Goal: Check status: Check status

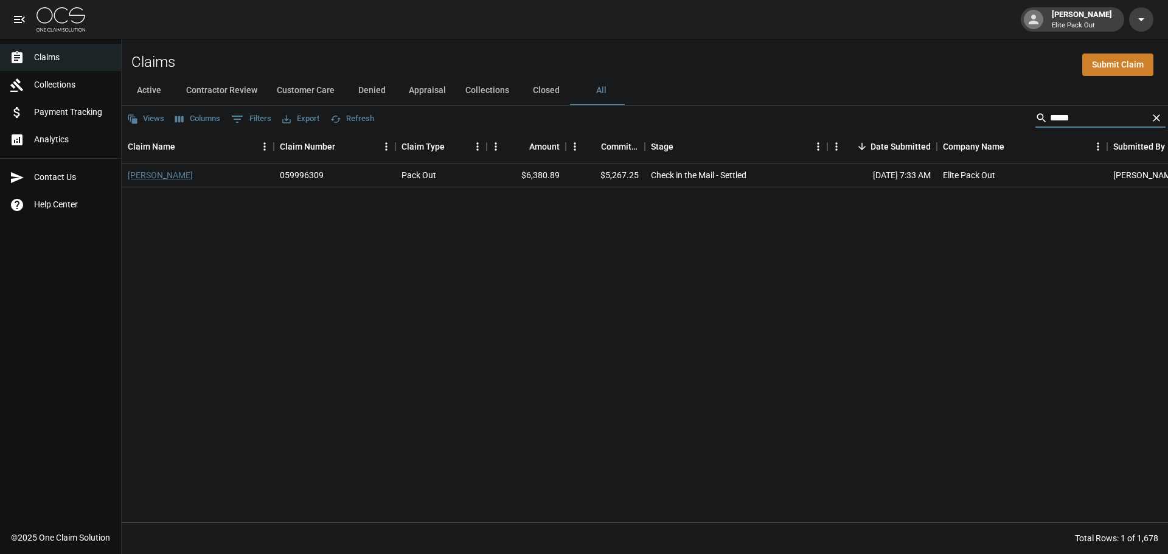
type input "*****"
click at [152, 175] on link "[PERSON_NAME]" at bounding box center [160, 175] width 65 height 12
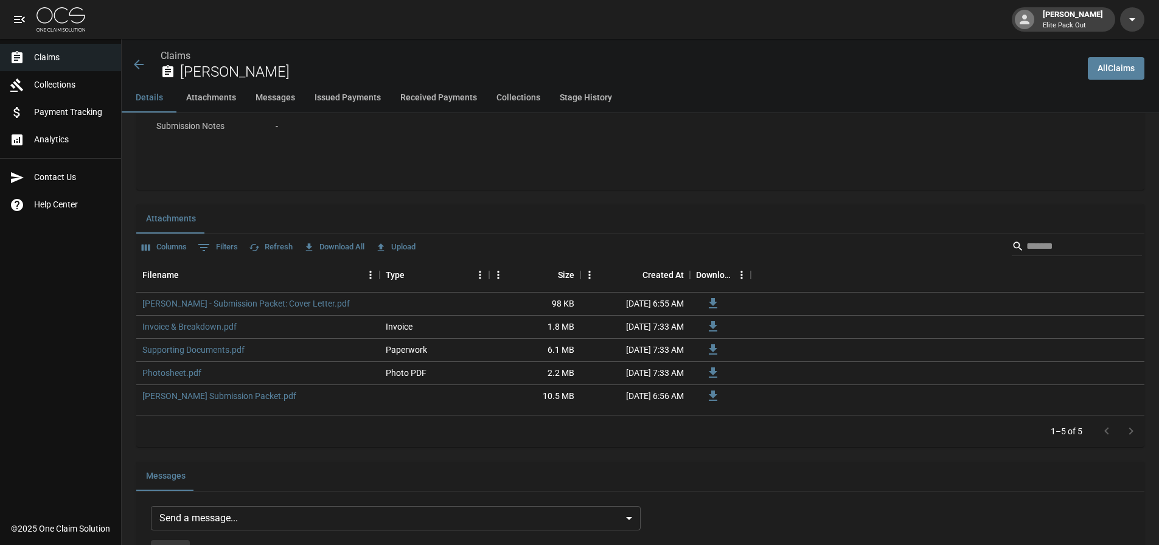
scroll to position [669, 0]
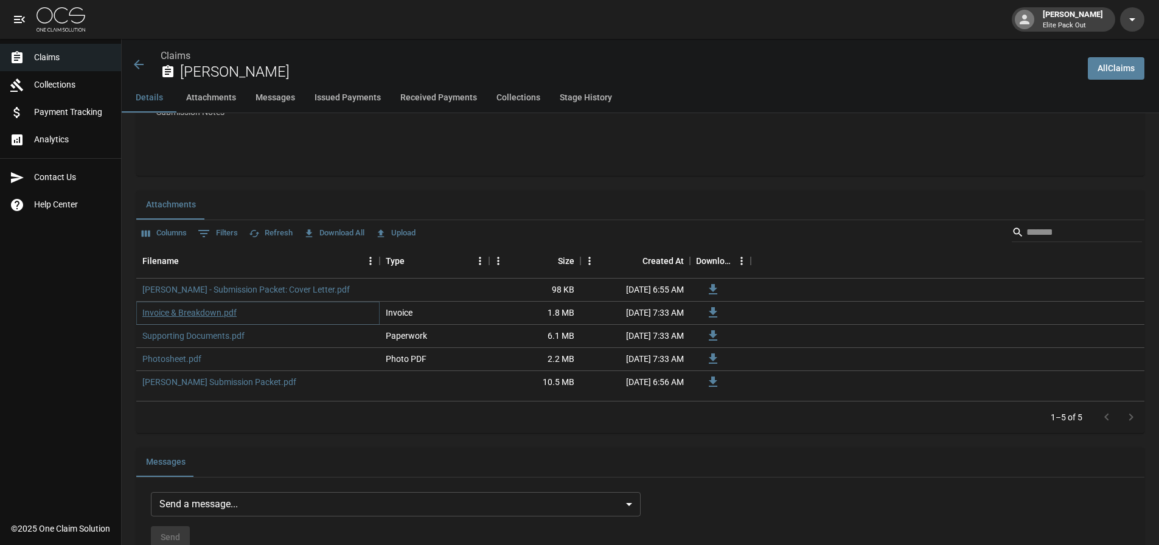
click at [218, 313] on link "Invoice & Breakdown.pdf" at bounding box center [189, 313] width 94 height 12
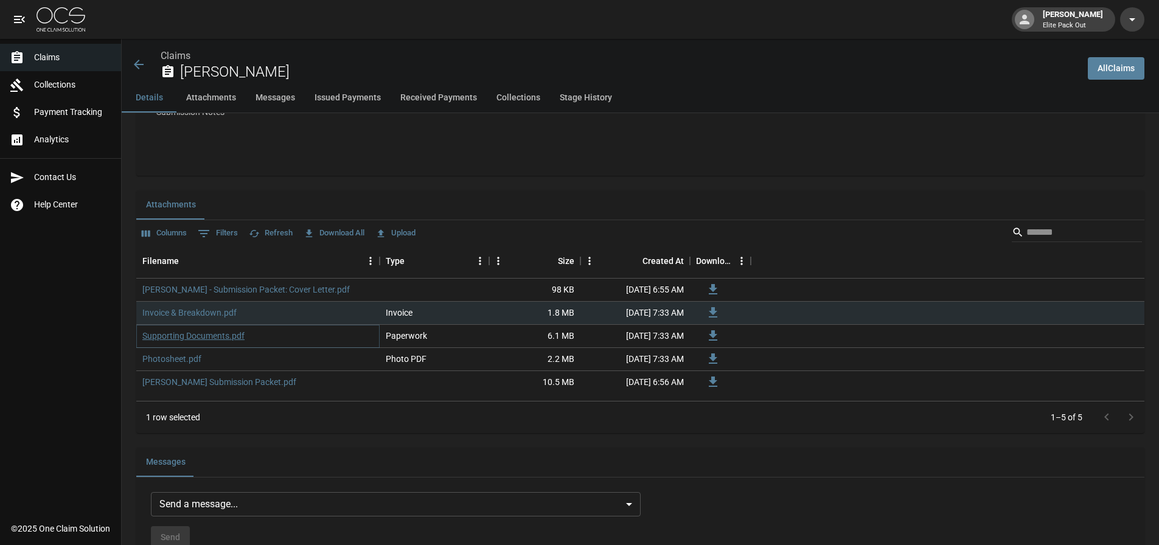
click at [217, 335] on link "Supporting Documents.pdf" at bounding box center [193, 336] width 102 height 12
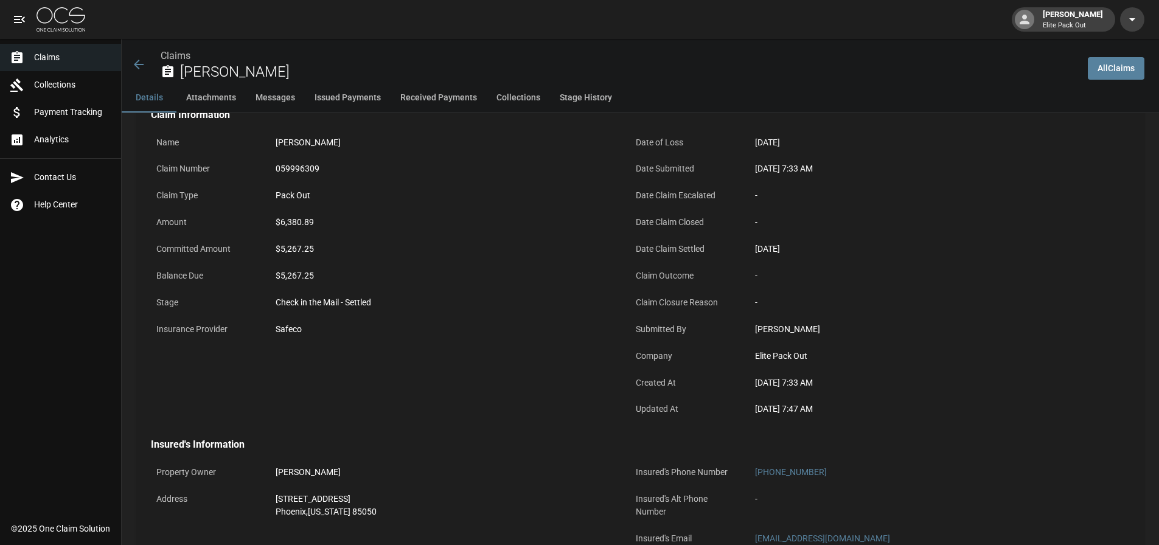
scroll to position [0, 0]
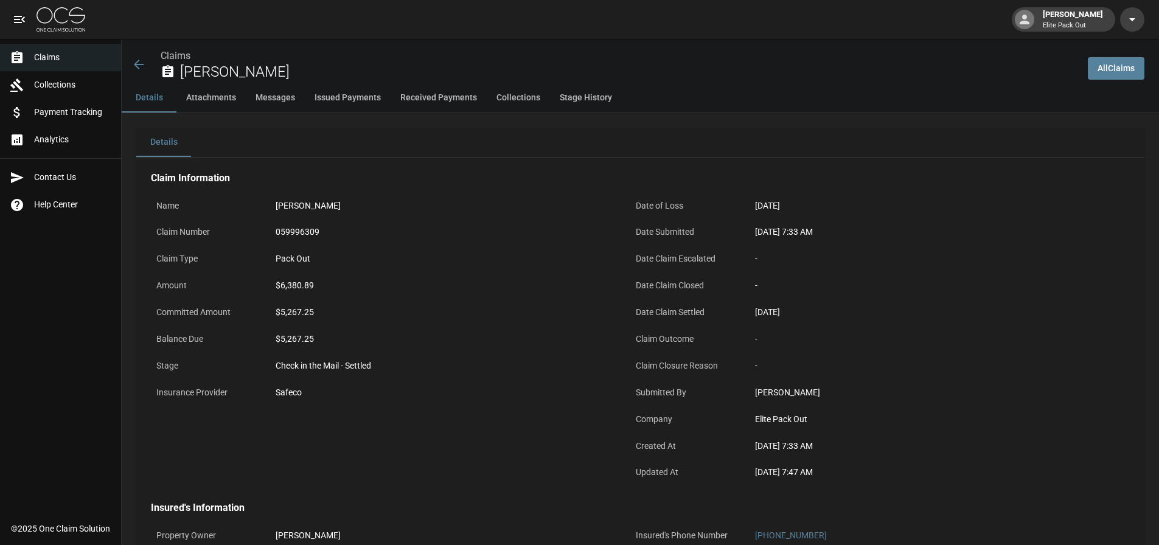
click at [138, 52] on div "Claims [PERSON_NAME]" at bounding box center [604, 65] width 947 height 32
click at [139, 64] on icon at bounding box center [138, 64] width 15 height 15
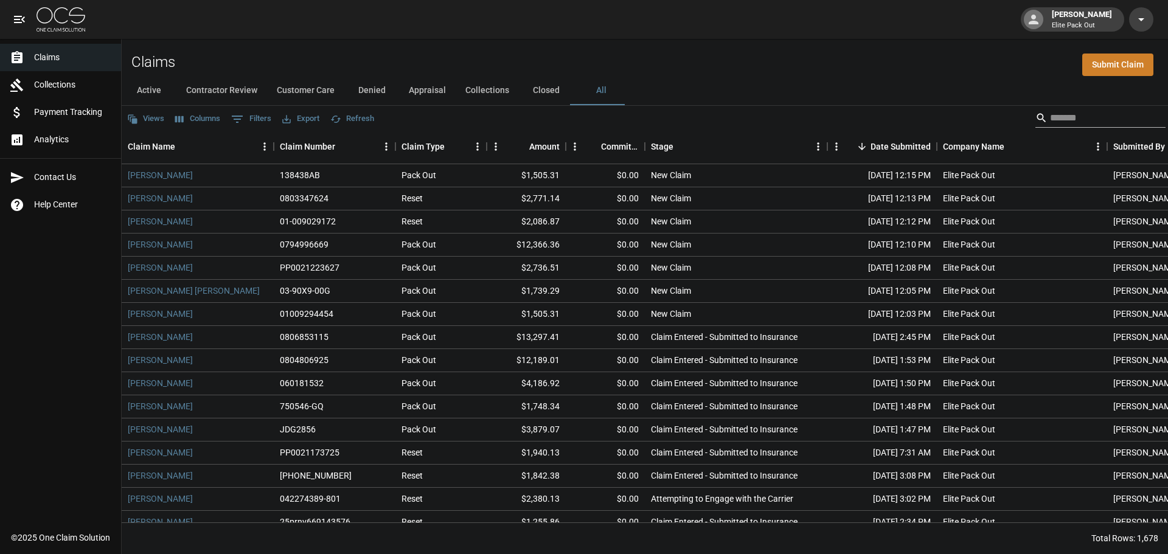
click at [1078, 122] on input "Search" at bounding box center [1098, 117] width 97 height 19
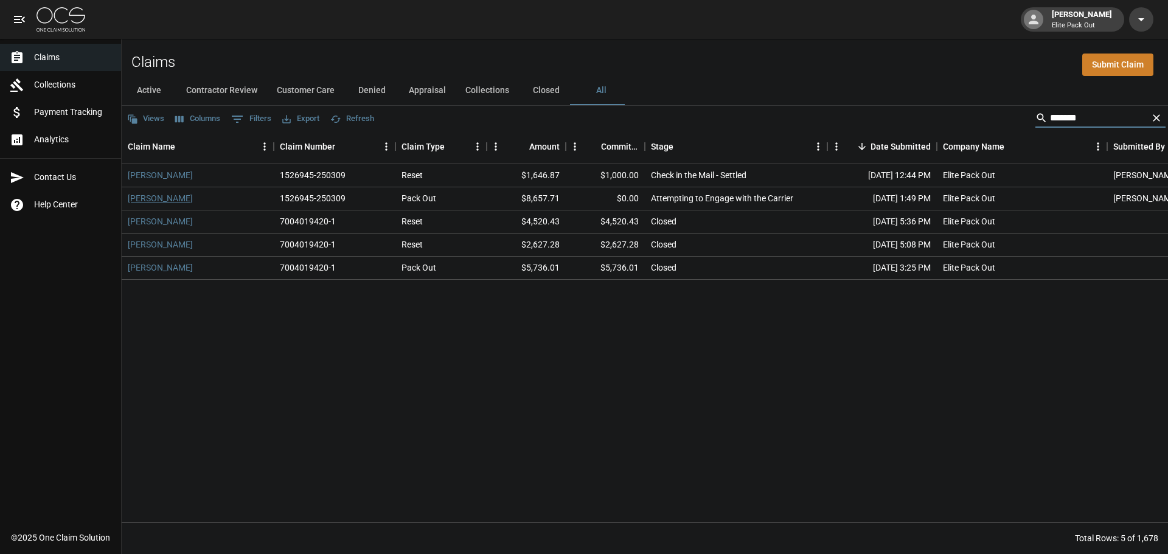
type input "******"
click at [138, 200] on link "[PERSON_NAME]" at bounding box center [160, 198] width 65 height 12
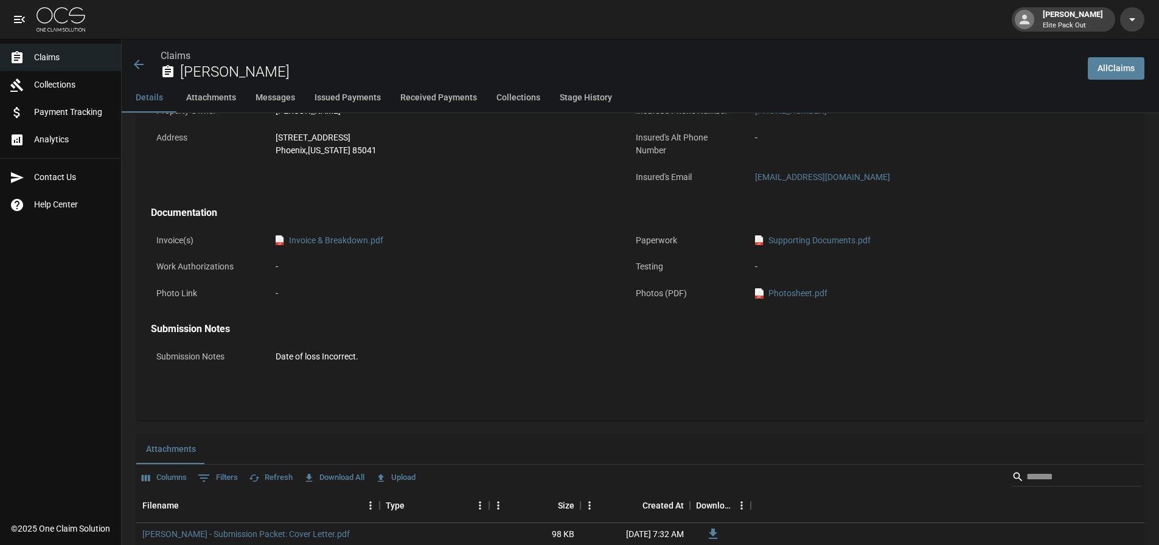
scroll to position [426, 0]
click at [327, 243] on link "pdf Invoice & Breakdown.pdf" at bounding box center [330, 239] width 108 height 13
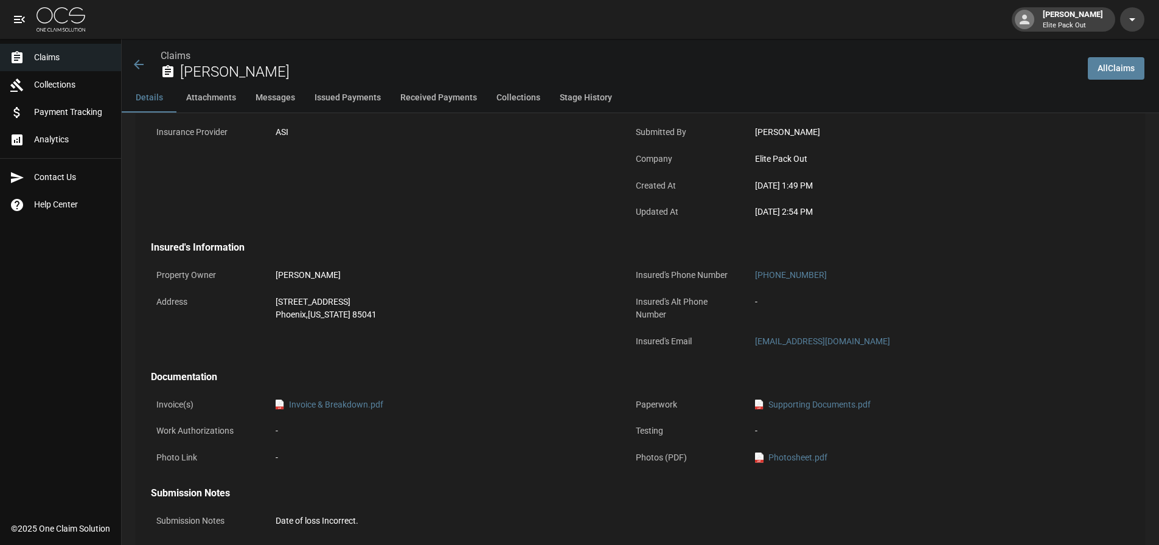
scroll to position [243, 0]
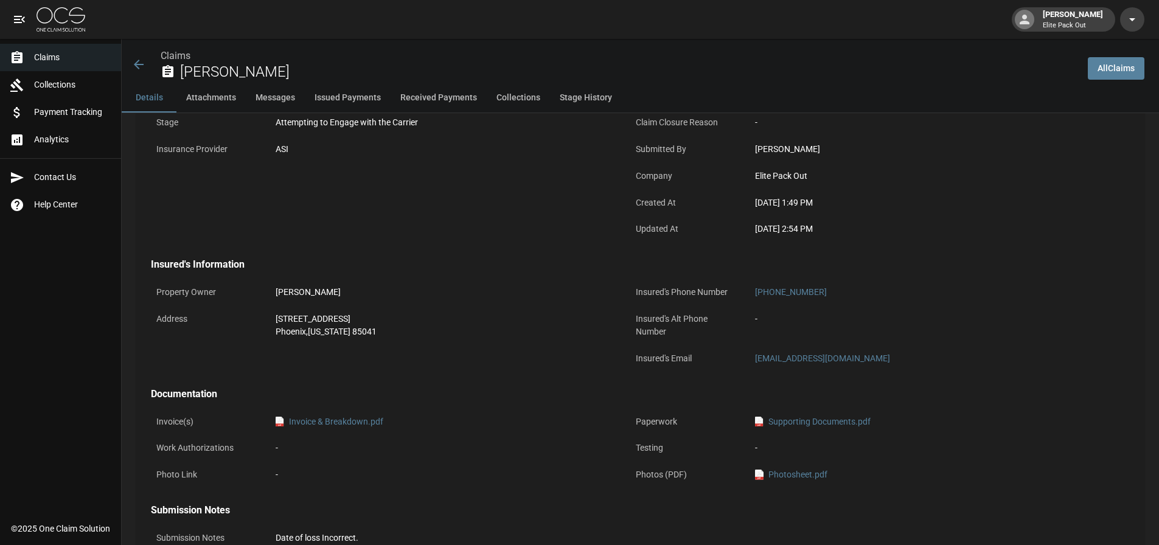
click at [26, 51] on div at bounding box center [22, 58] width 24 height 15
